Goal: Task Accomplishment & Management: Manage account settings

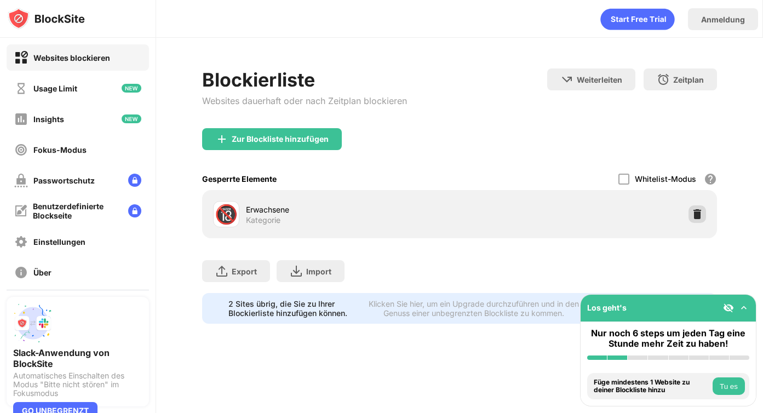
click at [693, 216] on img at bounding box center [697, 214] width 11 height 11
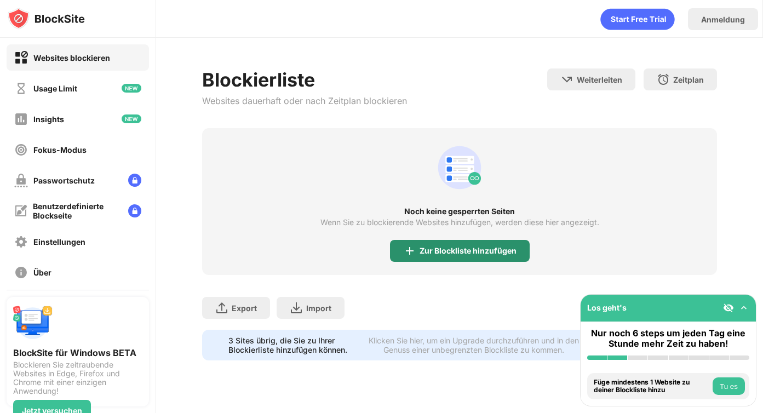
click at [467, 252] on div "Zur Blockliste hinzufügen" at bounding box center [468, 251] width 97 height 9
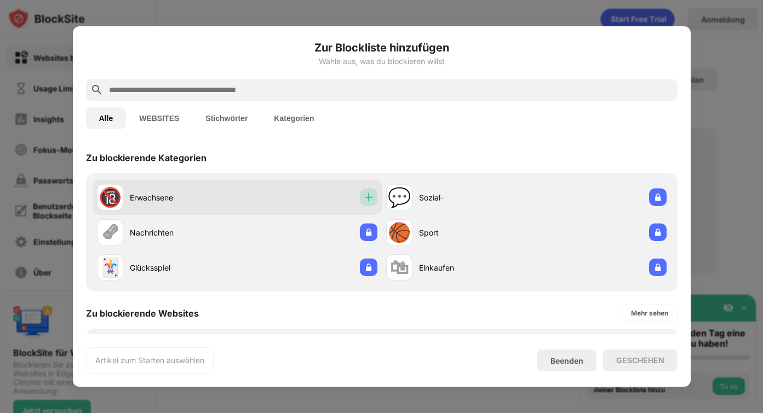
click at [369, 197] on img at bounding box center [368, 197] width 11 height 11
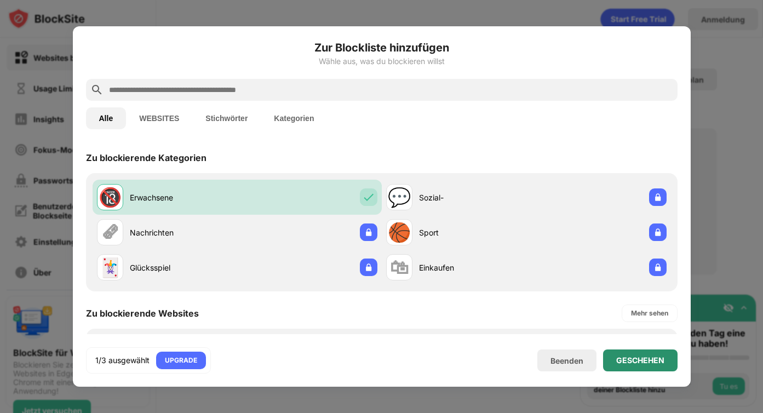
click at [652, 359] on div "GESCHEHEN" at bounding box center [640, 360] width 48 height 9
